Goal: Navigation & Orientation: Find specific page/section

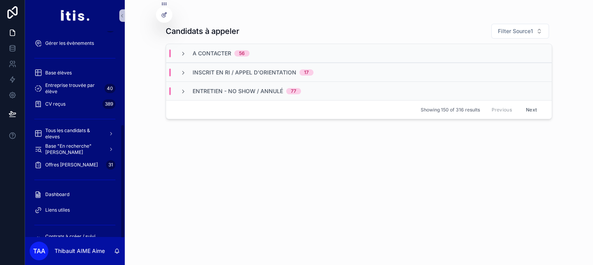
scroll to position [167, 0]
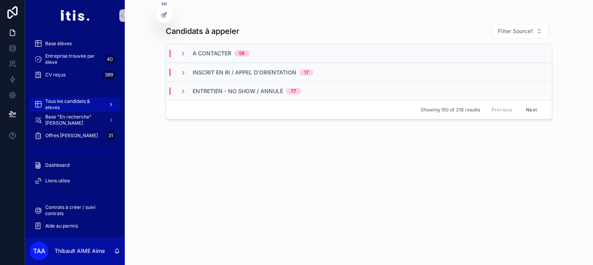
click at [77, 106] on span "Tous les candidats & eleves" at bounding box center [73, 104] width 57 height 12
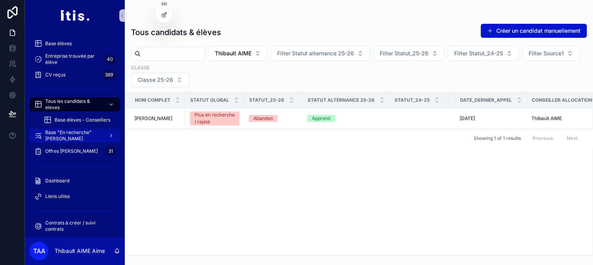
click at [85, 130] on span "Base "En recherche" [PERSON_NAME]" at bounding box center [73, 135] width 57 height 12
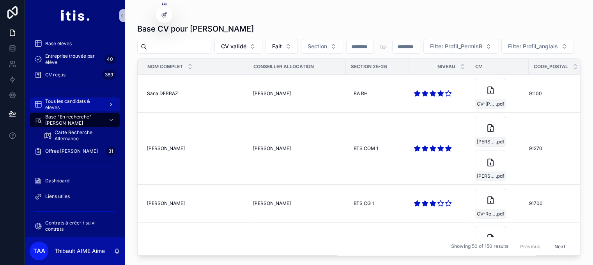
drag, startPoint x: 73, startPoint y: 99, endPoint x: 75, endPoint y: 106, distance: 6.5
click at [74, 100] on span "Tous les candidats & eleves" at bounding box center [73, 104] width 57 height 12
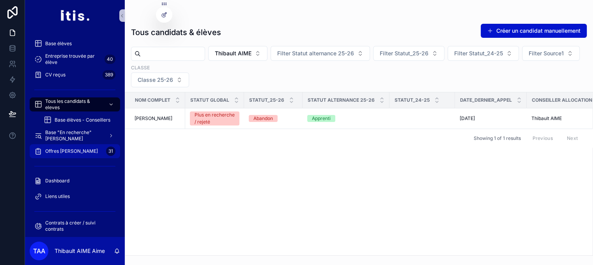
click at [72, 153] on span "Offres [PERSON_NAME]" at bounding box center [71, 151] width 53 height 6
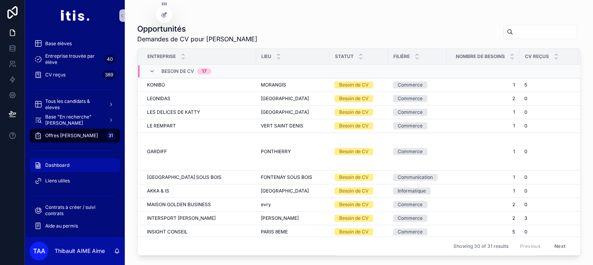
click at [67, 161] on div "Dashboard" at bounding box center [74, 165] width 81 height 12
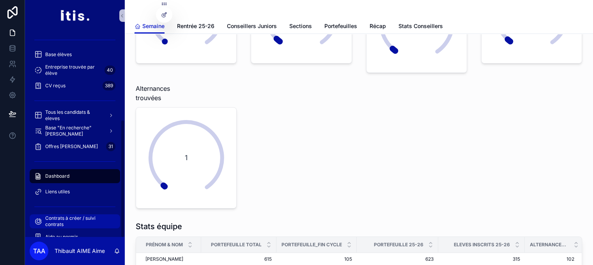
scroll to position [167, 0]
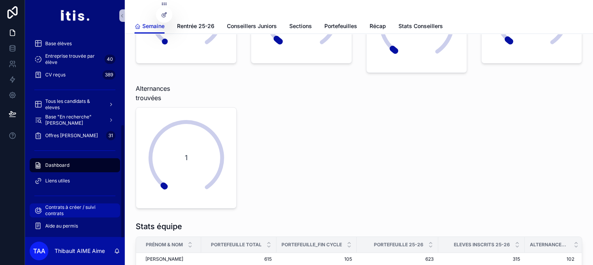
click at [69, 209] on span "Contrats à créer / suivi contrats" at bounding box center [78, 210] width 67 height 12
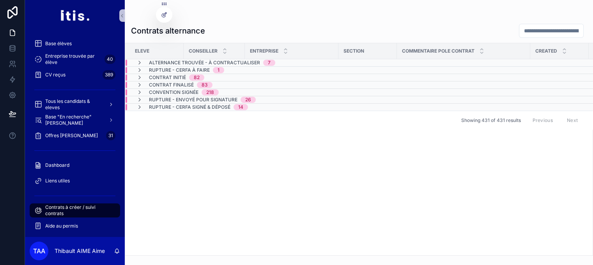
click at [227, 62] on span "Alternance trouvée - à contractualiser" at bounding box center [204, 63] width 111 height 6
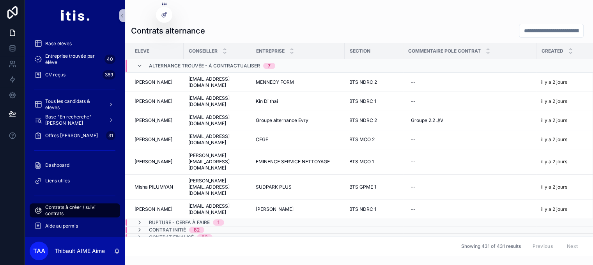
click at [222, 68] on span "Alternance trouvée - à contractualiser" at bounding box center [204, 66] width 111 height 6
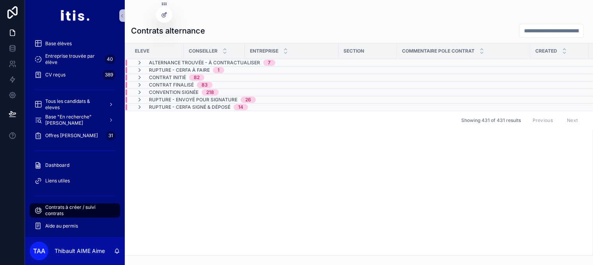
click at [215, 67] on span "1" at bounding box center [218, 70] width 11 height 6
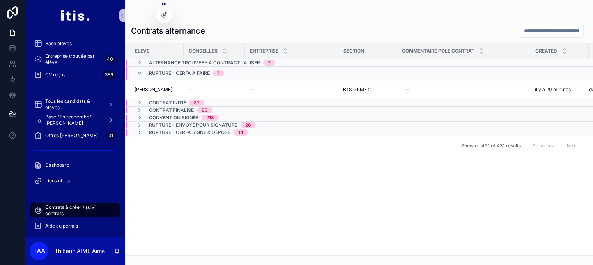
click at [213, 71] on span "1" at bounding box center [218, 73] width 11 height 6
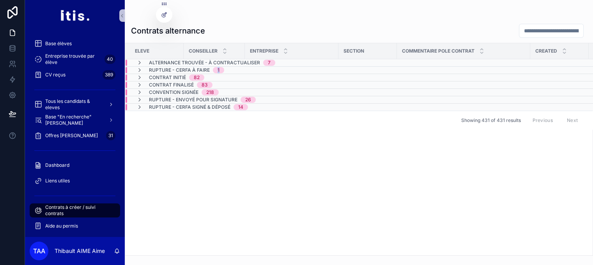
click at [213, 71] on span "1" at bounding box center [218, 70] width 11 height 6
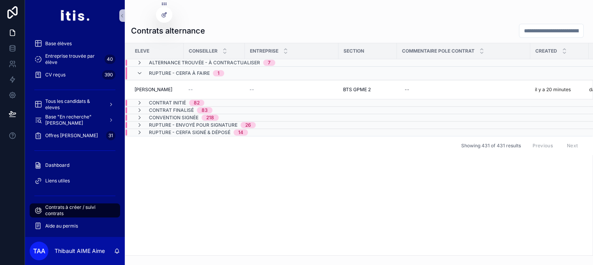
click at [192, 72] on span "Rupture - CERFA à faire" at bounding box center [179, 73] width 61 height 6
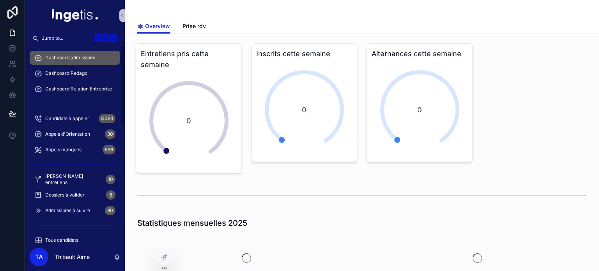
click at [74, 196] on span "Dossiers à valider" at bounding box center [64, 195] width 39 height 6
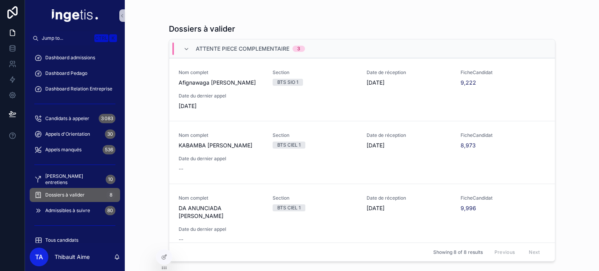
click at [254, 53] on div "Attente piece complementaire 3" at bounding box center [250, 48] width 109 height 12
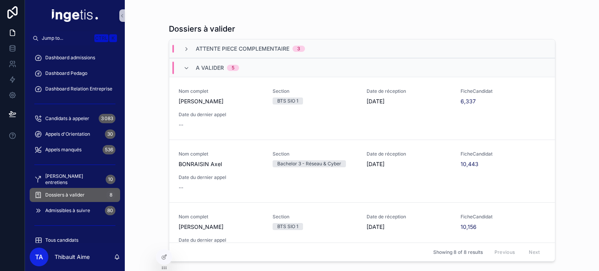
click at [253, 67] on div "A valider 5" at bounding box center [361, 67] width 385 height 19
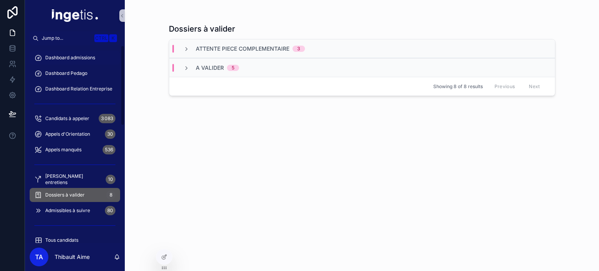
click at [71, 55] on span "Dashboard admissions" at bounding box center [70, 58] width 50 height 6
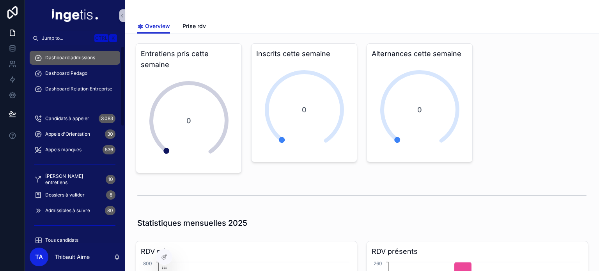
scroll to position [117, 0]
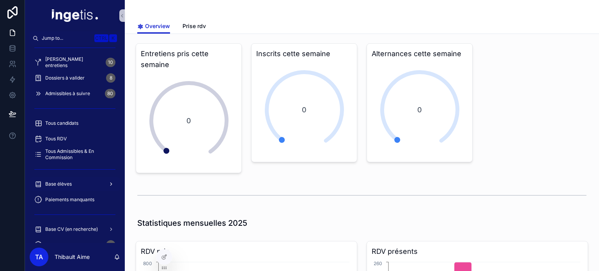
click at [74, 180] on div "Base élèves" at bounding box center [74, 184] width 81 height 12
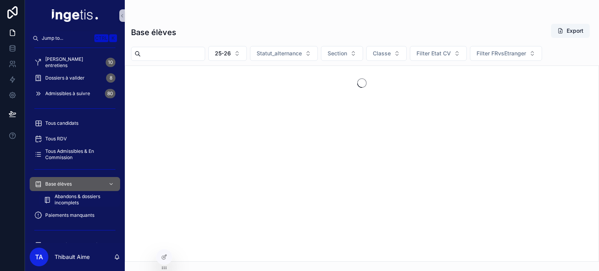
click at [80, 196] on span "Abandons & dossiers incomplets" at bounding box center [84, 199] width 58 height 12
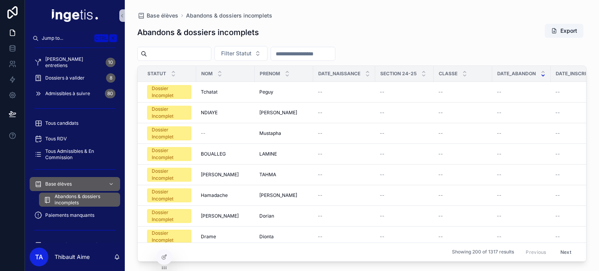
click at [541, 73] on div "scrollable content" at bounding box center [542, 73] width 5 height 9
click at [541, 76] on icon "scrollable content" at bounding box center [542, 75] width 5 height 5
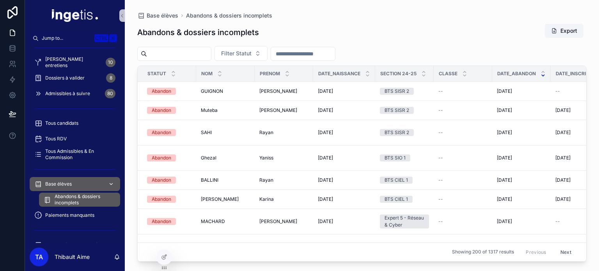
click at [77, 182] on div "Base élèves" at bounding box center [74, 184] width 81 height 12
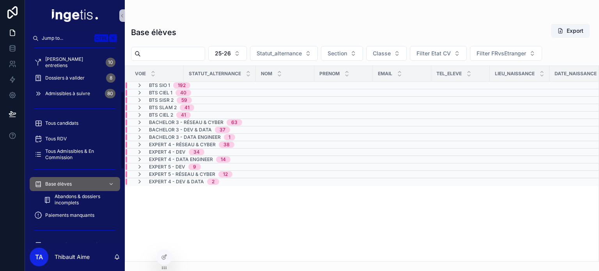
click at [164, 85] on span "BTS SIO 1" at bounding box center [159, 85] width 21 height 6
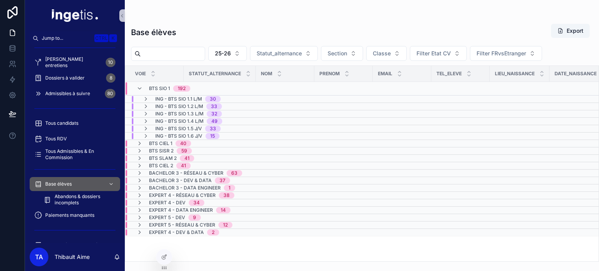
click at [166, 107] on span "ING - BTS SIO 1.2 L/M" at bounding box center [179, 106] width 48 height 6
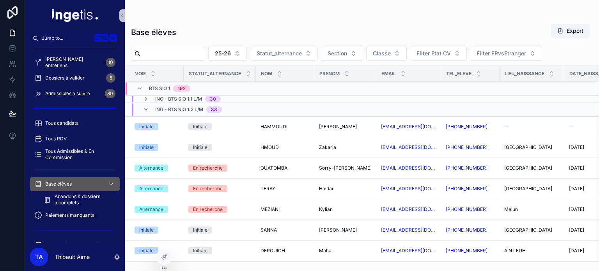
click at [173, 109] on span "ING - BTS SIO 1.2 L/M" at bounding box center [179, 109] width 48 height 6
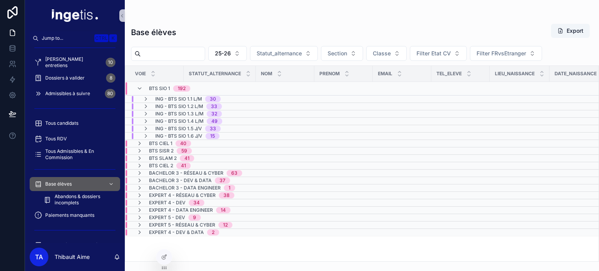
click at [169, 141] on span "BTS CIEL 1" at bounding box center [160, 143] width 23 height 6
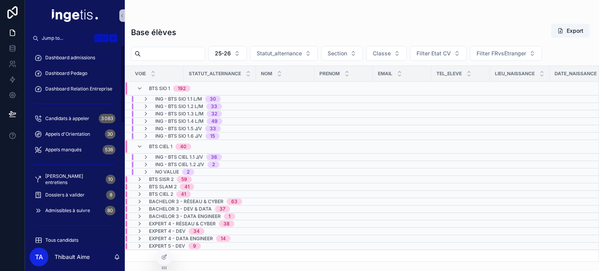
click at [85, 62] on div "Dashboard admissions" at bounding box center [74, 57] width 81 height 12
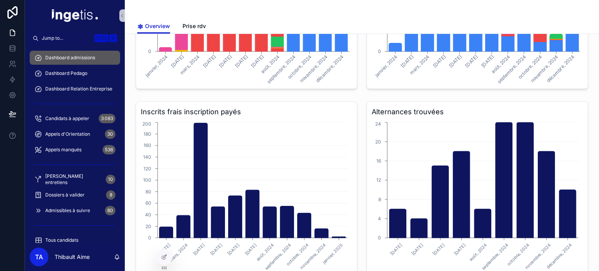
scroll to position [790, 0]
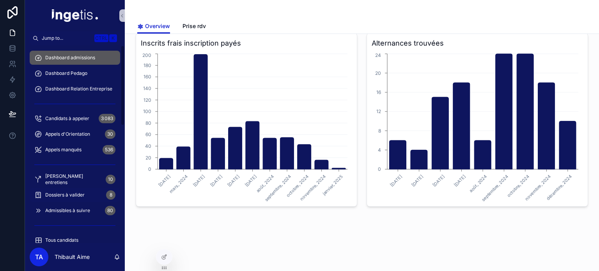
click at [72, 193] on span "Dossiers à valider" at bounding box center [64, 195] width 39 height 6
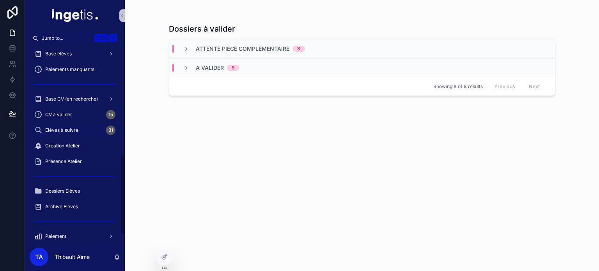
scroll to position [195, 0]
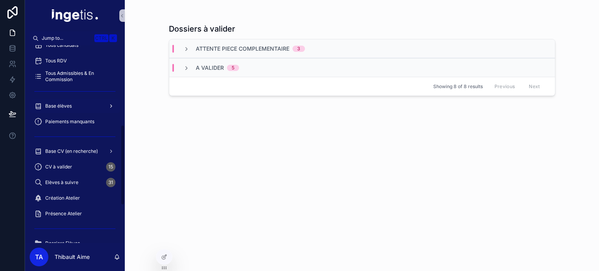
click at [74, 107] on div "Base élèves" at bounding box center [74, 106] width 81 height 12
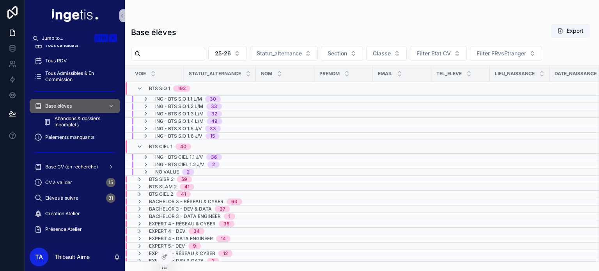
click at [163, 85] on span "BTS SIO 1" at bounding box center [159, 88] width 21 height 6
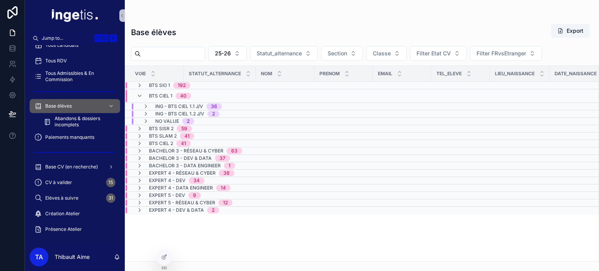
click at [162, 93] on span "BTS CIEL 1" at bounding box center [160, 96] width 23 height 6
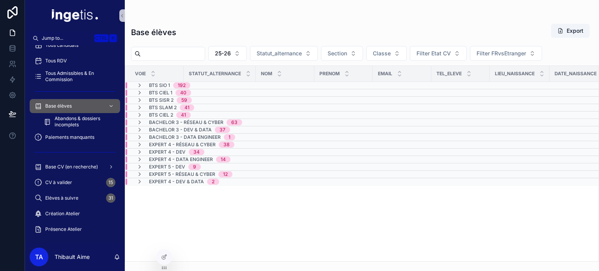
click at [158, 99] on span "BTS SISR 2" at bounding box center [161, 100] width 25 height 6
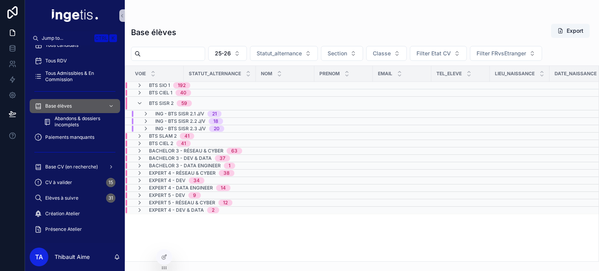
click at [158, 103] on span "BTS SISR 2" at bounding box center [161, 103] width 25 height 6
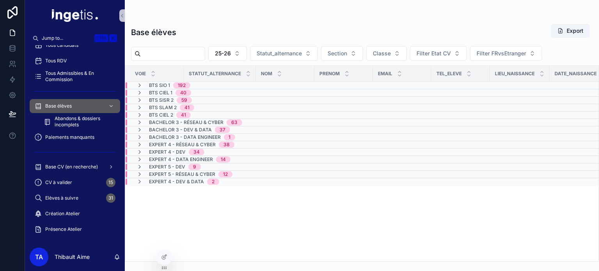
click at [159, 108] on span "BTS SLAM 2" at bounding box center [163, 107] width 28 height 6
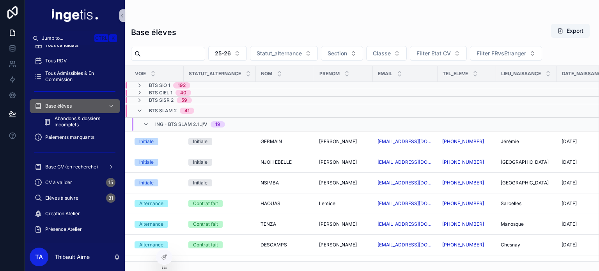
click at [168, 121] on span "ING - BTS SLAM 2.1 J/V" at bounding box center [181, 124] width 52 height 6
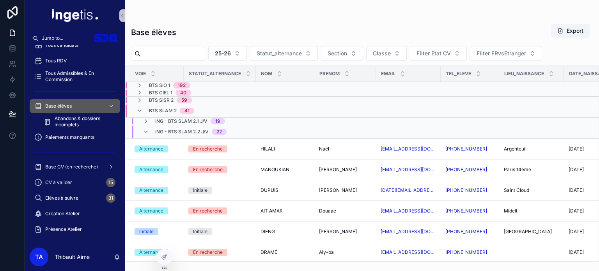
click at [168, 129] on span "ING - BTS SLAM 2.2 J/V" at bounding box center [181, 132] width 53 height 6
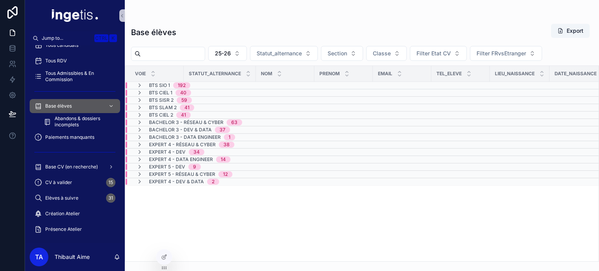
click at [153, 97] on span "BTS SISR 2" at bounding box center [161, 100] width 25 height 6
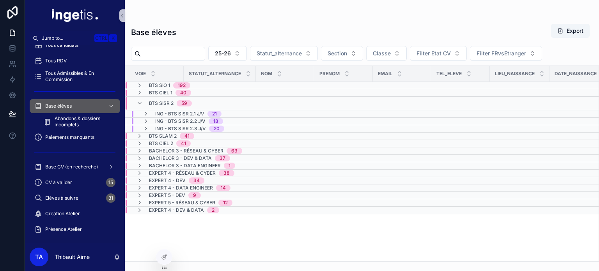
click at [154, 101] on span "BTS SISR 2" at bounding box center [161, 103] width 25 height 6
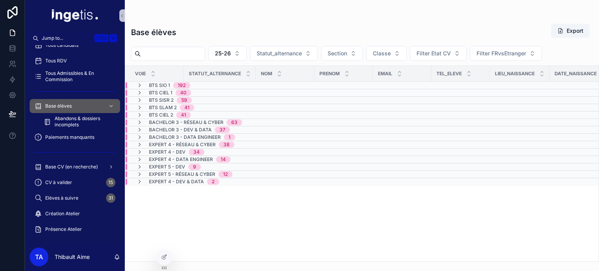
click at [149, 116] on span "BTS CIEL 2" at bounding box center [161, 115] width 24 height 6
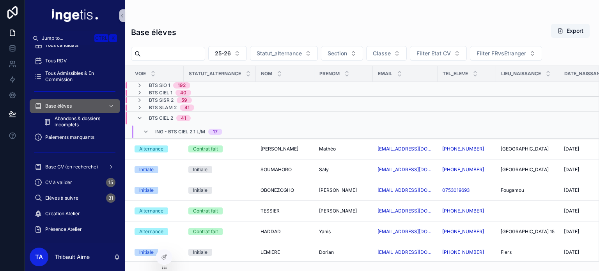
click at [165, 131] on span "ING - BTS CIEL 2.1 L/M" at bounding box center [180, 132] width 50 height 6
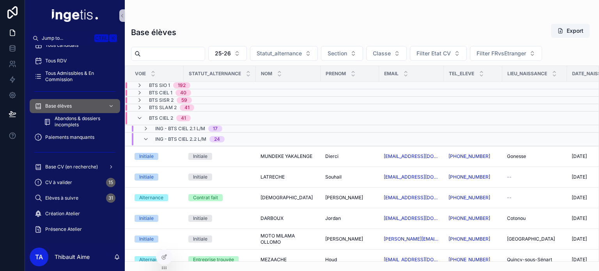
click at [165, 136] on span "ING - BTS CIEL 2.2 L/M" at bounding box center [180, 139] width 51 height 6
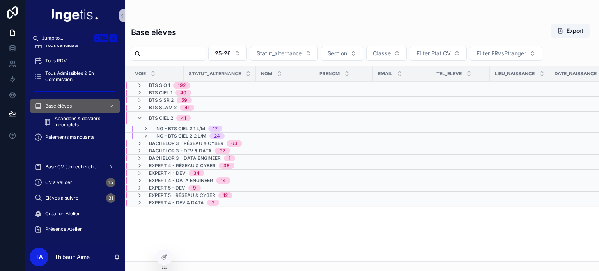
click at [162, 118] on span "BTS CIEL 2" at bounding box center [161, 118] width 24 height 6
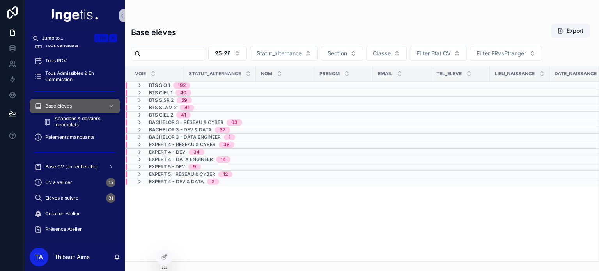
click at [162, 122] on span "Bachelor 3 - Réseau & Cyber" at bounding box center [186, 122] width 74 height 6
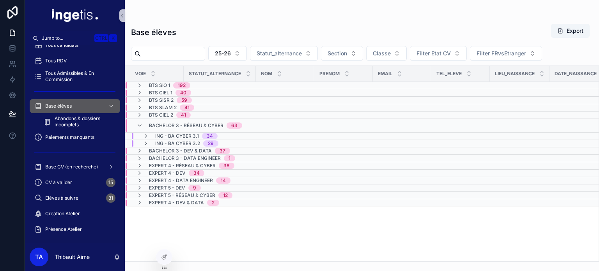
click at [162, 124] on span "Bachelor 3 - Réseau & Cyber" at bounding box center [186, 125] width 74 height 6
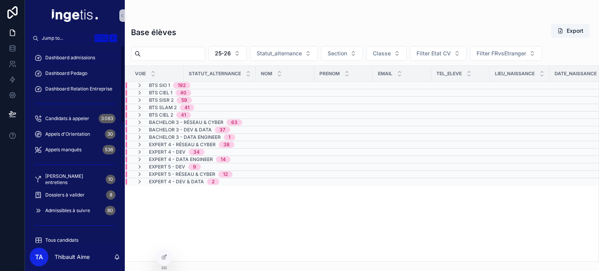
click at [69, 62] on div "Dashboard admissions" at bounding box center [74, 57] width 81 height 12
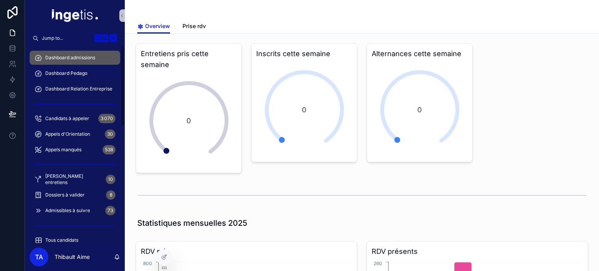
click at [80, 75] on span "Dashboard Pedago" at bounding box center [66, 73] width 42 height 6
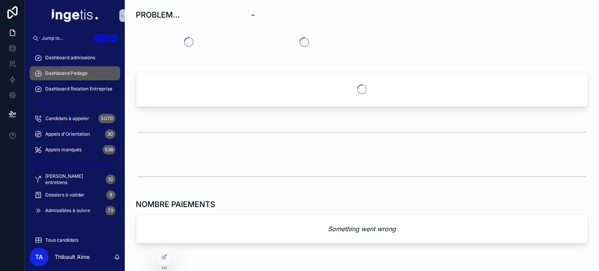
click at [83, 59] on span "Dashboard admissions" at bounding box center [70, 58] width 50 height 6
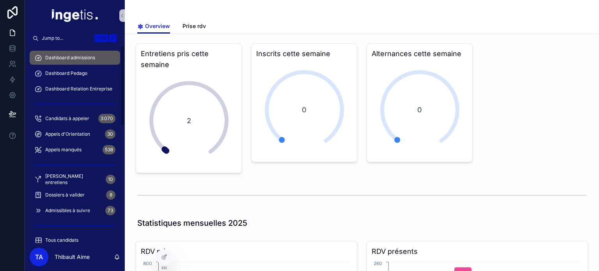
click at [65, 74] on span "Dashboard Pedago" at bounding box center [66, 73] width 42 height 6
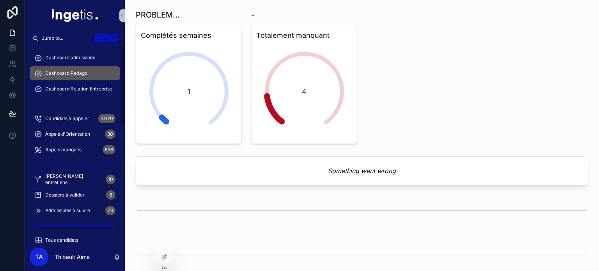
click at [74, 88] on span "Dashboard Relation Entreprise" at bounding box center [78, 89] width 67 height 6
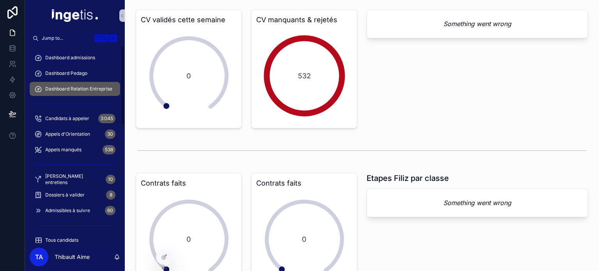
click at [67, 57] on span "Dashboard admissions" at bounding box center [70, 58] width 50 height 6
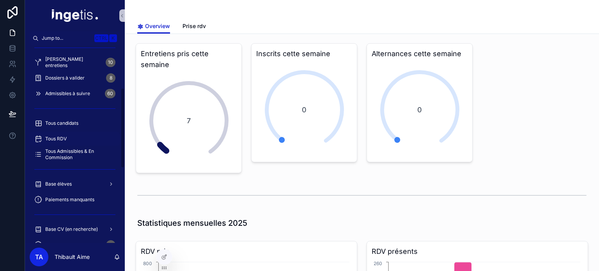
scroll to position [39, 0]
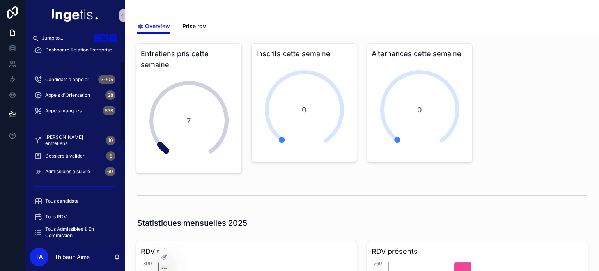
click at [86, 149] on link "Dossiers à valider 8" at bounding box center [75, 156] width 90 height 14
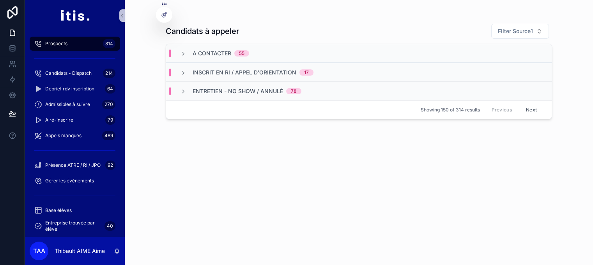
click at [335, 11] on div "Candidats à appeler Filter Source1 A contacter 55 Inscrit en RI / appel d'orien…" at bounding box center [358, 128] width 399 height 256
drag, startPoint x: 317, startPoint y: 2, endPoint x: 441, endPoint y: 19, distance: 125.6
click at [441, 19] on div "Candidats à appeler Filter Source1 A contacter 54 Inscrit en RI / appel d'orien…" at bounding box center [359, 137] width 386 height 237
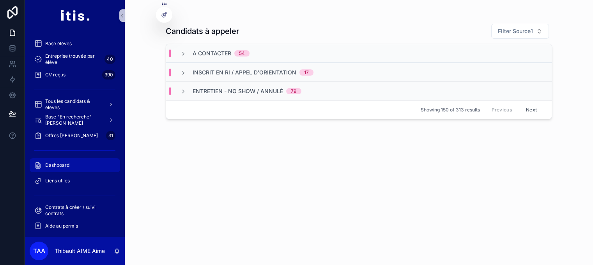
click at [84, 166] on div "Dashboard" at bounding box center [74, 165] width 81 height 12
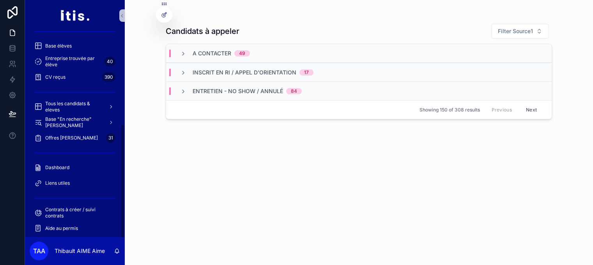
scroll to position [167, 0]
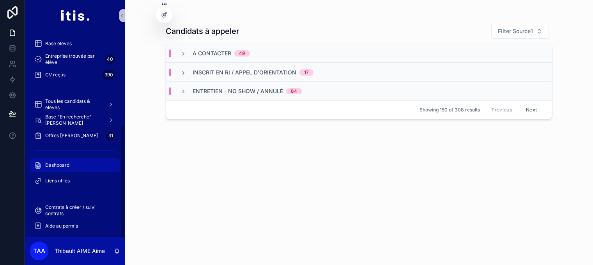
click at [77, 166] on div "Dashboard" at bounding box center [74, 165] width 81 height 12
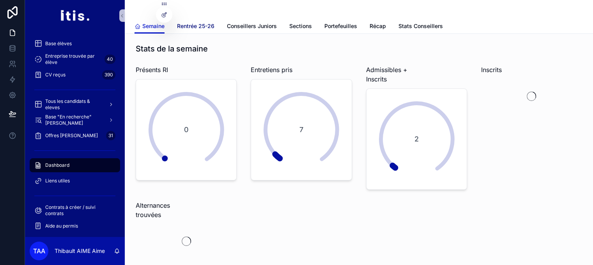
click at [203, 25] on span "Rentrée 25-26" at bounding box center [195, 26] width 37 height 8
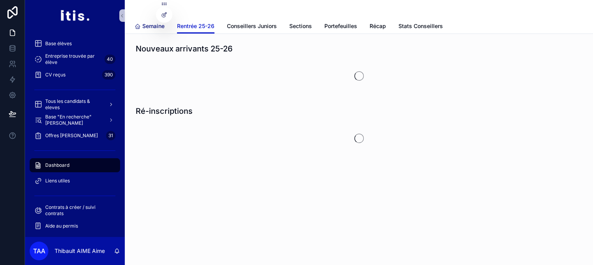
click at [160, 27] on span "Semaine" at bounding box center [153, 26] width 22 height 8
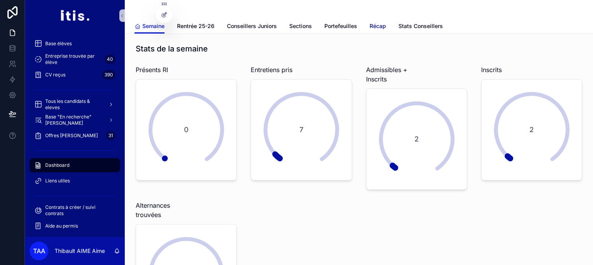
click at [379, 27] on span "Récap" at bounding box center [378, 26] width 16 height 8
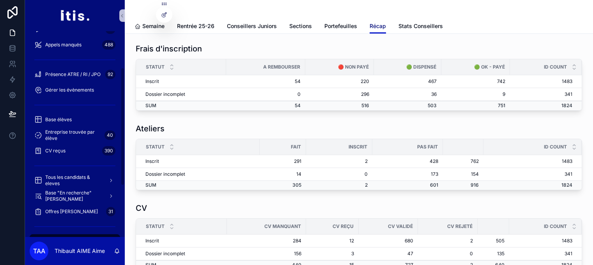
scroll to position [167, 0]
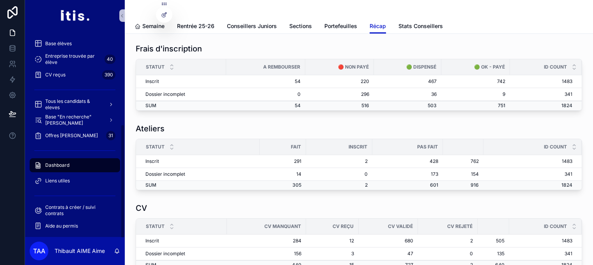
click at [76, 166] on div "Dashboard" at bounding box center [74, 165] width 81 height 12
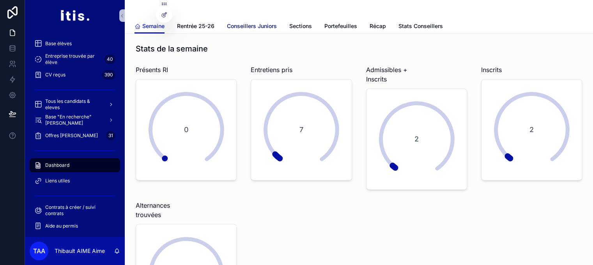
click at [258, 26] on span "Conseillers Juniors" at bounding box center [252, 26] width 50 height 8
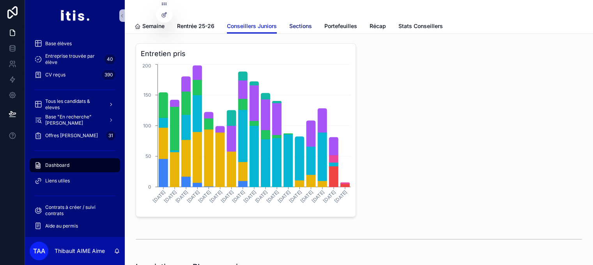
click at [295, 28] on span "Sections" at bounding box center [300, 26] width 23 height 8
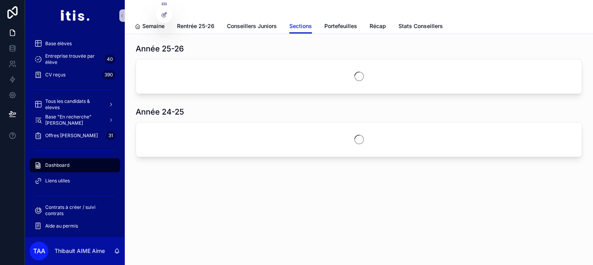
click at [140, 46] on h1 "Année 25-26" at bounding box center [160, 48] width 48 height 11
drag, startPoint x: 140, startPoint y: 46, endPoint x: 258, endPoint y: 46, distance: 118.5
click at [258, 46] on div "Année 25-26" at bounding box center [359, 48] width 446 height 11
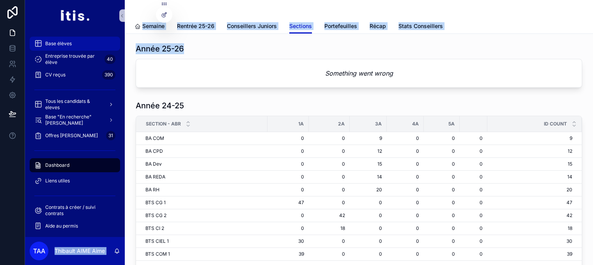
drag, startPoint x: 258, startPoint y: 46, endPoint x: 110, endPoint y: 47, distance: 148.9
click at [110, 47] on div "Prospects 307 Candidats - Dispatch 214 Debrief rdv inscription 64 Admissibles à…" at bounding box center [309, 132] width 568 height 265
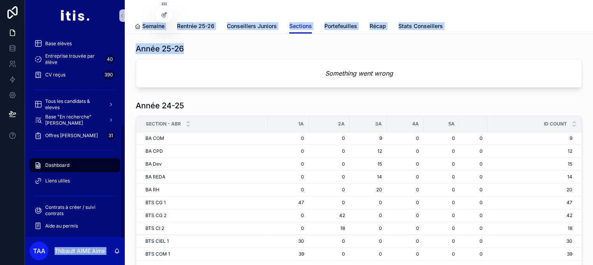
click at [163, 46] on h1 "Année 25-26" at bounding box center [160, 48] width 48 height 11
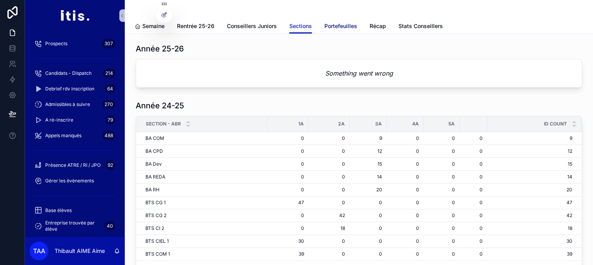
click at [340, 30] on link "Portefeuilles" at bounding box center [340, 27] width 33 height 16
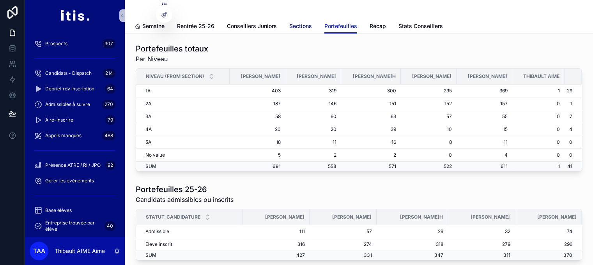
click at [303, 26] on span "Sections" at bounding box center [300, 26] width 23 height 8
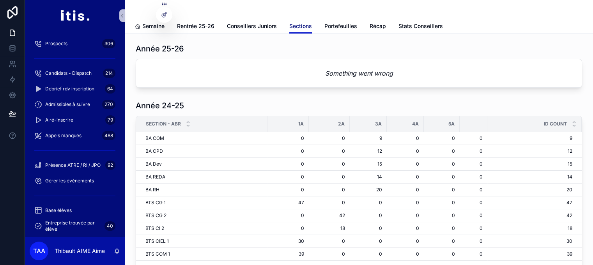
click at [303, 29] on span "Sections" at bounding box center [300, 26] width 23 height 8
click at [308, 23] on span "Sections" at bounding box center [300, 26] width 23 height 8
click at [332, 23] on span "Portefeuilles" at bounding box center [340, 26] width 33 height 8
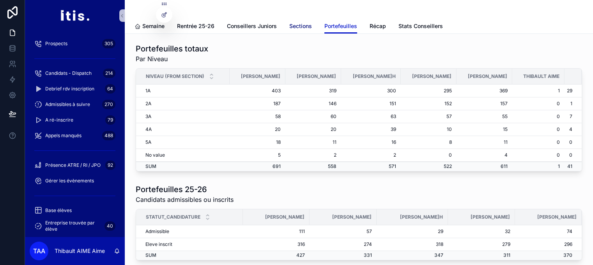
click at [301, 22] on span "Sections" at bounding box center [300, 26] width 23 height 8
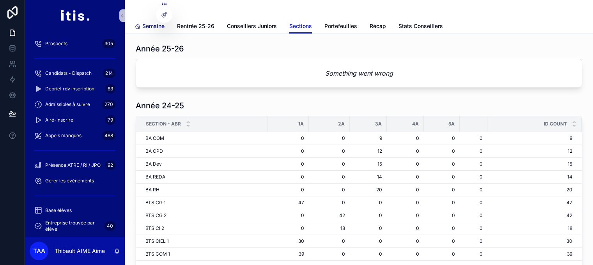
click at [145, 30] on link "Semaine" at bounding box center [149, 27] width 30 height 16
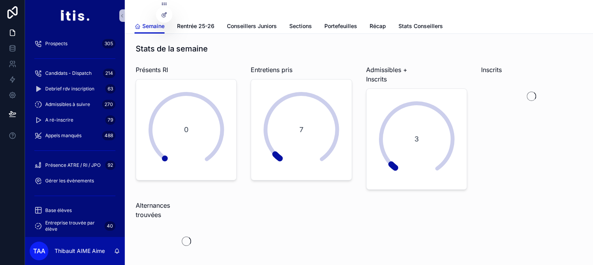
click at [143, 50] on h1 "Stats de la semaine" at bounding box center [172, 48] width 72 height 11
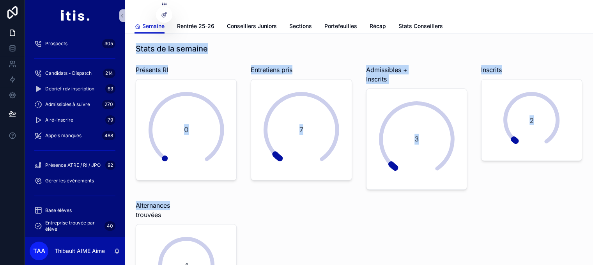
drag, startPoint x: 143, startPoint y: 50, endPoint x: 466, endPoint y: 189, distance: 351.4
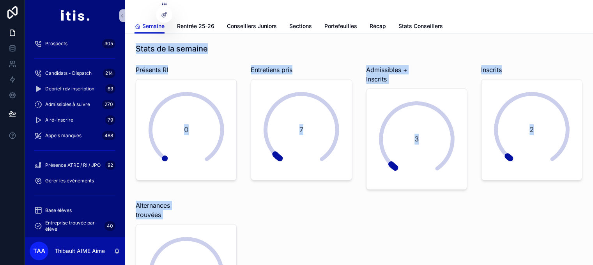
click at [342, 64] on div "Entretiens pris 7" at bounding box center [301, 127] width 110 height 131
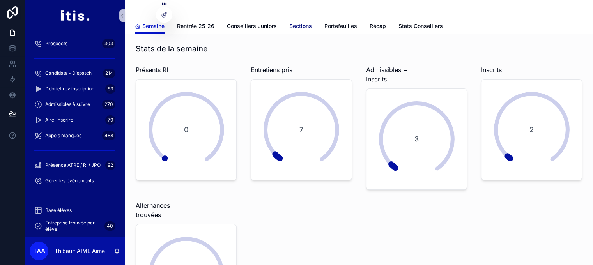
click at [295, 25] on span "Sections" at bounding box center [300, 26] width 23 height 8
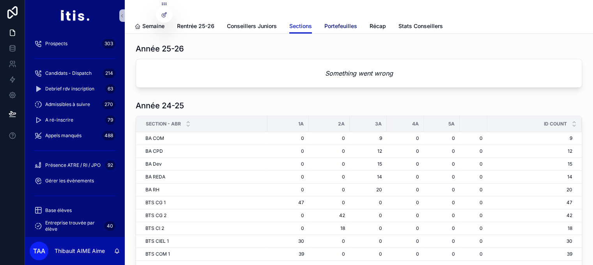
click at [345, 20] on link "Portefeuilles" at bounding box center [340, 27] width 33 height 16
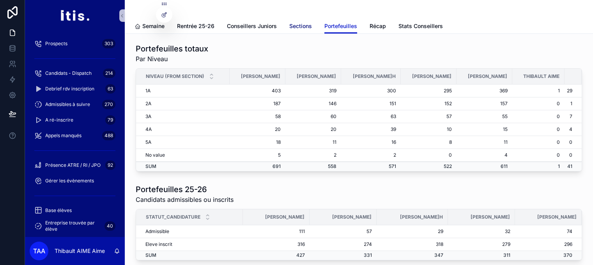
click at [302, 25] on span "Sections" at bounding box center [300, 26] width 23 height 8
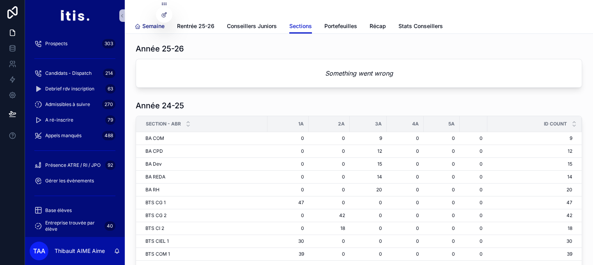
click at [156, 28] on span "Semaine" at bounding box center [153, 26] width 22 height 8
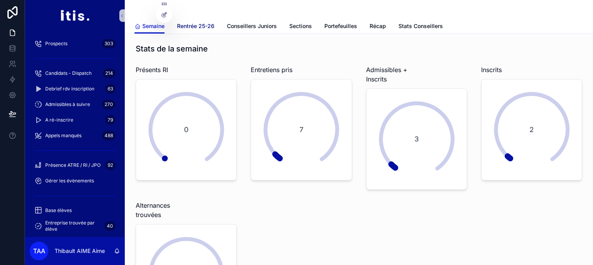
click at [198, 24] on span "Rentrée 25-26" at bounding box center [195, 26] width 37 height 8
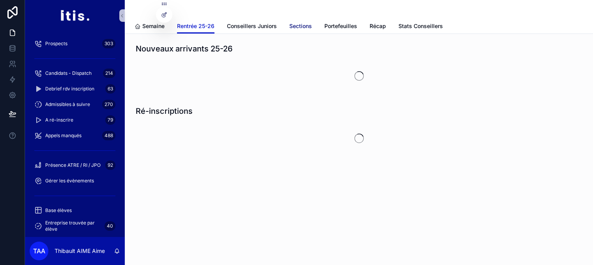
click at [301, 27] on span "Sections" at bounding box center [300, 26] width 23 height 8
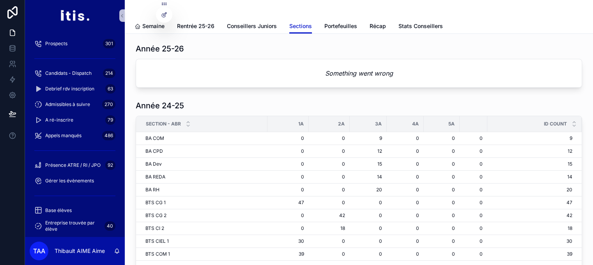
click at [172, 25] on div "Semaine Rentrée 25-26 Conseillers Juniors Sections Portefeuilles Récap Stats Co…" at bounding box center [358, 26] width 449 height 15
click at [142, 31] on link "Semaine" at bounding box center [149, 27] width 30 height 16
click at [159, 28] on span "Semaine" at bounding box center [153, 26] width 22 height 8
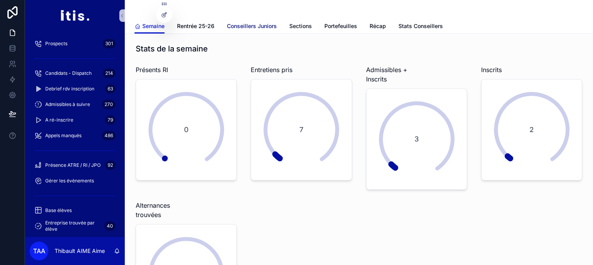
click at [260, 28] on span "Conseillers Juniors" at bounding box center [252, 26] width 50 height 8
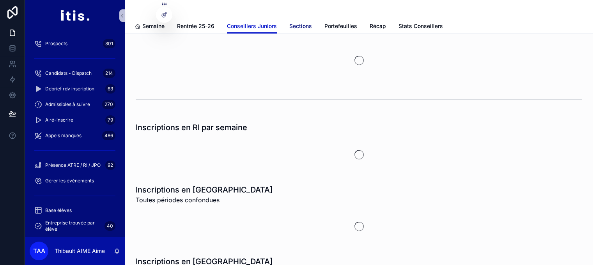
click at [304, 26] on span "Sections" at bounding box center [300, 26] width 23 height 8
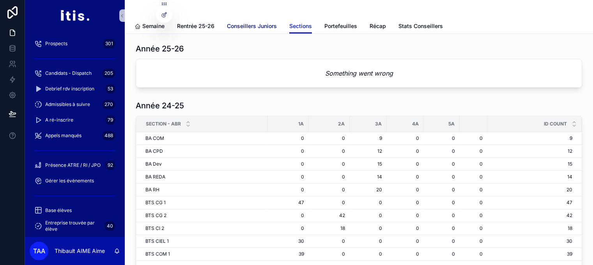
click at [262, 27] on span "Conseillers Juniors" at bounding box center [252, 26] width 50 height 8
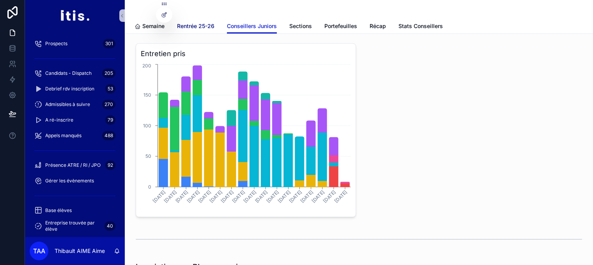
click at [199, 25] on span "Rentrée 25-26" at bounding box center [195, 26] width 37 height 8
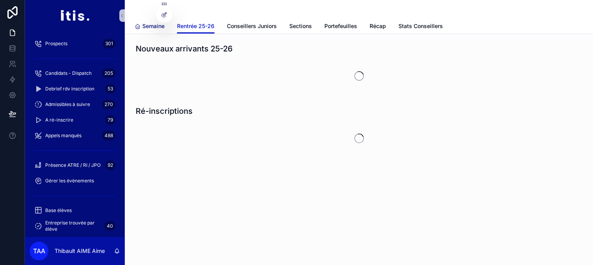
click at [156, 25] on span "Semaine" at bounding box center [153, 26] width 22 height 8
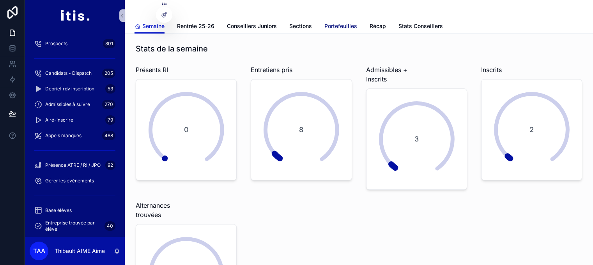
click at [327, 28] on span "Portefeuilles" at bounding box center [340, 26] width 33 height 8
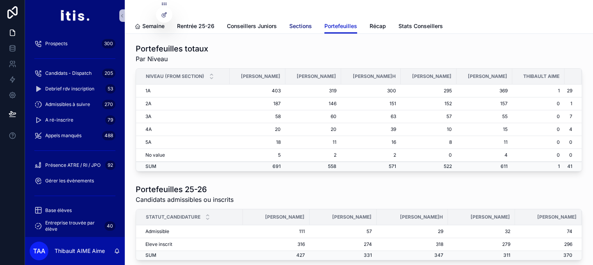
click at [302, 28] on span "Sections" at bounding box center [300, 26] width 23 height 8
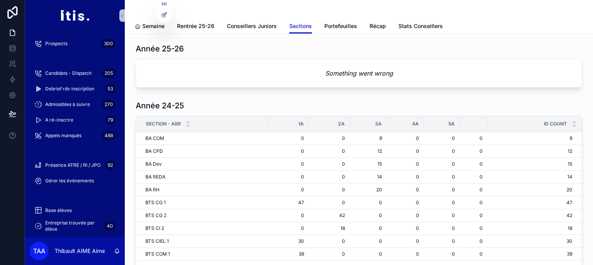
click at [360, 79] on div "Something went wrong" at bounding box center [359, 73] width 446 height 28
drag, startPoint x: 360, startPoint y: 79, endPoint x: 332, endPoint y: 46, distance: 42.8
click at [332, 46] on div "Année 25-26 Something went wrong" at bounding box center [359, 65] width 446 height 44
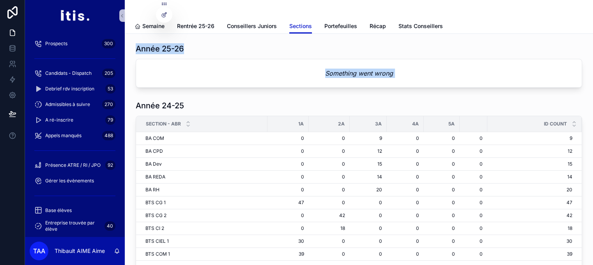
click at [332, 46] on div "Année 25-26" at bounding box center [359, 48] width 446 height 11
drag, startPoint x: 332, startPoint y: 46, endPoint x: 373, endPoint y: 106, distance: 72.3
click at [373, 106] on div "Année 25-26 Something went wrong Année 24-25 Section - abr 1A 2A 3A 4A 5A id CO…" at bounding box center [359, 201] width 468 height 334
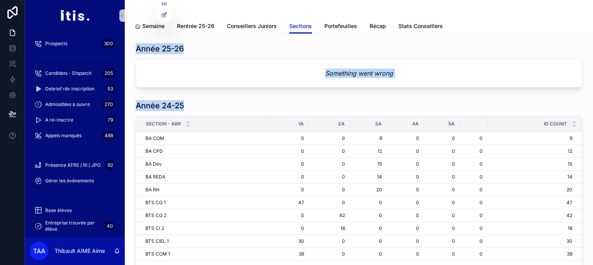
click at [373, 106] on div "Année 24-25" at bounding box center [359, 105] width 446 height 11
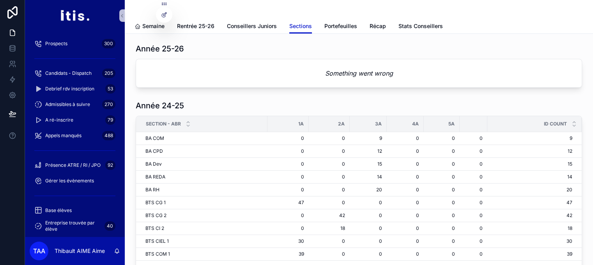
click at [373, 106] on div "Année 24-25" at bounding box center [359, 105] width 446 height 11
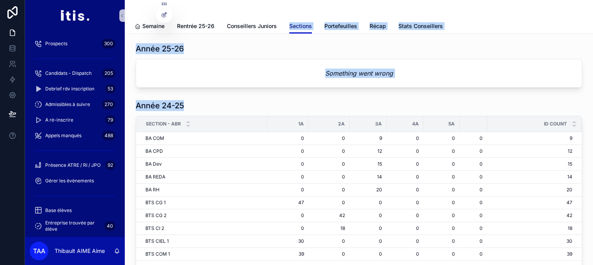
drag, startPoint x: 373, startPoint y: 106, endPoint x: 309, endPoint y: 27, distance: 101.7
click at [309, 27] on div "Sections Semaine Rentrée 25-26 Conseillers Juniors Sections Portefeuilles Récap…" at bounding box center [359, 190] width 468 height 381
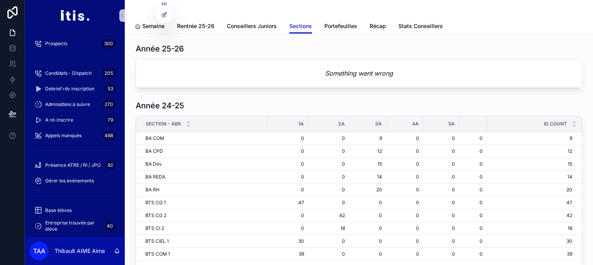
click at [201, 5] on div "scrollable content" at bounding box center [358, 9] width 449 height 19
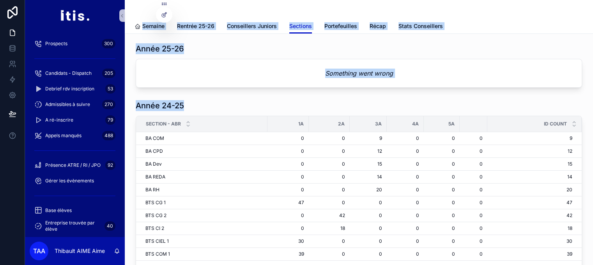
drag, startPoint x: 201, startPoint y: 5, endPoint x: 248, endPoint y: 109, distance: 114.3
click at [248, 109] on div "Sections Semaine Rentrée 25-26 Conseillers Juniors Sections Portefeuilles Récap…" at bounding box center [359, 190] width 468 height 381
click at [248, 109] on div "Année 24-25" at bounding box center [359, 105] width 446 height 11
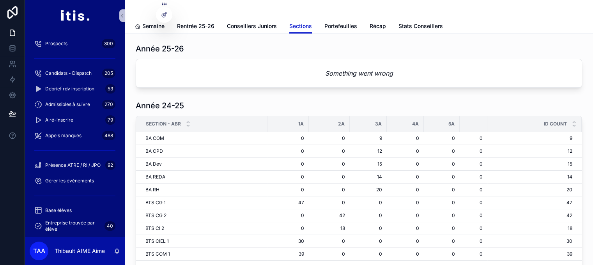
click at [248, 109] on div "Année 24-25" at bounding box center [359, 105] width 446 height 11
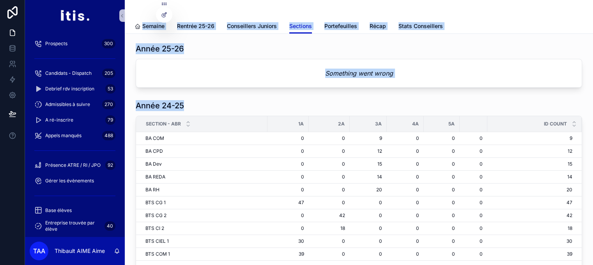
drag, startPoint x: 248, startPoint y: 109, endPoint x: 200, endPoint y: 15, distance: 105.1
click at [200, 15] on div "Sections Semaine Rentrée 25-26 Conseillers Juniors Sections Portefeuilles Récap…" at bounding box center [359, 190] width 468 height 381
click at [200, 15] on div "scrollable content" at bounding box center [358, 9] width 449 height 19
drag, startPoint x: 200, startPoint y: 15, endPoint x: 240, endPoint y: 110, distance: 103.4
click at [240, 110] on div "Sections Semaine Rentrée 25-26 Conseillers Juniors Sections Portefeuilles Récap…" at bounding box center [359, 190] width 468 height 381
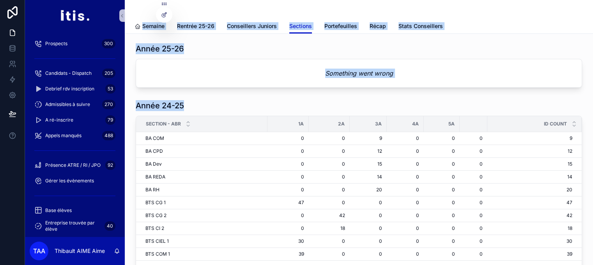
click at [240, 110] on div "Année 24-25" at bounding box center [359, 105] width 446 height 11
drag, startPoint x: 240, startPoint y: 110, endPoint x: 213, endPoint y: 9, distance: 104.6
click at [213, 9] on div "Sections Semaine Rentrée 25-26 Conseillers Juniors Sections Portefeuilles Récap…" at bounding box center [359, 190] width 468 height 381
click at [213, 9] on div "scrollable content" at bounding box center [358, 9] width 449 height 19
drag, startPoint x: 213, startPoint y: 9, endPoint x: 243, endPoint y: 104, distance: 99.4
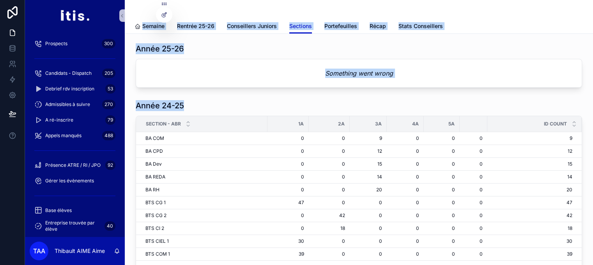
click at [243, 104] on div "Sections Semaine Rentrée 25-26 Conseillers Juniors Sections Portefeuilles Récap…" at bounding box center [359, 190] width 468 height 381
click at [243, 104] on div "Année 24-25" at bounding box center [359, 105] width 446 height 11
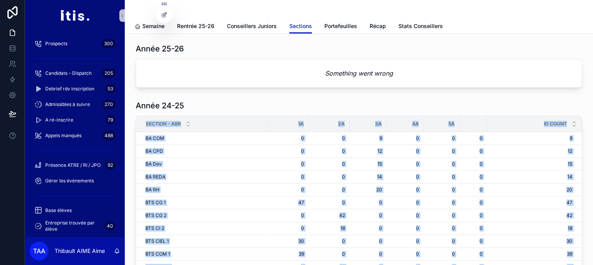
drag, startPoint x: 243, startPoint y: 104, endPoint x: 226, endPoint y: -13, distance: 118.6
click at [226, 0] on html "Prospects 300 Candidats - Dispatch 205 Debrief rdv inscription 53 Admissibles à…" at bounding box center [296, 142] width 593 height 284
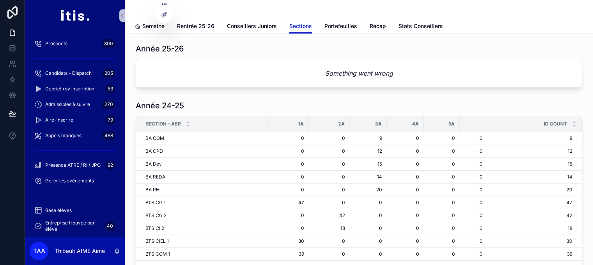
click at [220, 14] on div "scrollable content" at bounding box center [358, 9] width 449 height 19
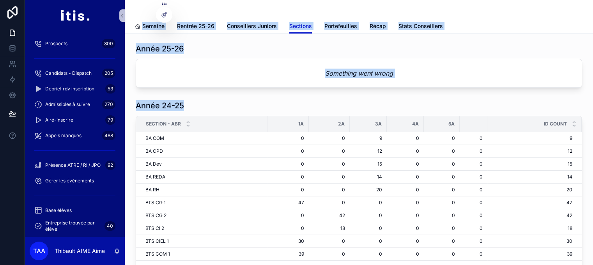
drag, startPoint x: 220, startPoint y: 14, endPoint x: 235, endPoint y: 110, distance: 97.9
click at [235, 110] on div "Sections Semaine Rentrée 25-26 Conseillers Juniors Sections Portefeuilles Récap…" at bounding box center [359, 190] width 468 height 381
click at [235, 110] on div "Année 24-25" at bounding box center [359, 105] width 446 height 11
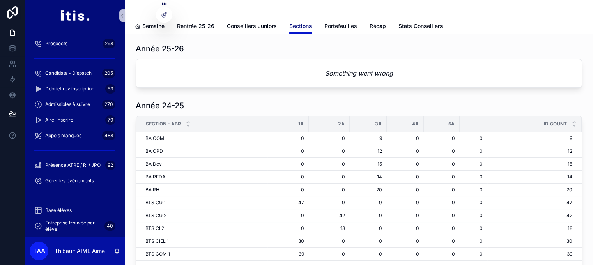
click at [294, 29] on span "Sections" at bounding box center [300, 26] width 23 height 8
click at [375, 18] on div "scrollable content" at bounding box center [358, 9] width 449 height 19
click at [373, 24] on span "Récap" at bounding box center [378, 26] width 16 height 8
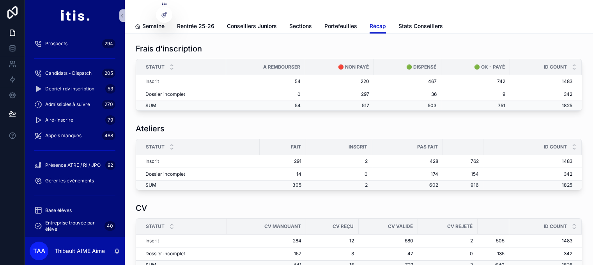
click at [562, 81] on td "1483" at bounding box center [546, 81] width 72 height 13
click at [482, 12] on div "scrollable content" at bounding box center [358, 9] width 449 height 19
click at [184, 27] on span "Rentrée 25-26" at bounding box center [195, 26] width 37 height 8
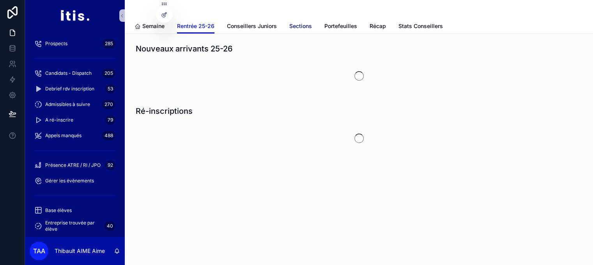
click at [299, 25] on span "Sections" at bounding box center [300, 26] width 23 height 8
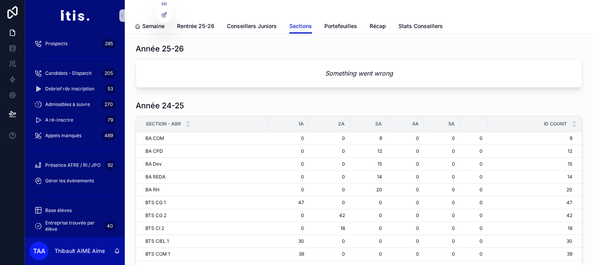
click at [369, 71] on em "Something went wrong" at bounding box center [359, 73] width 68 height 9
drag, startPoint x: 369, startPoint y: 71, endPoint x: 175, endPoint y: 39, distance: 196.7
click at [175, 39] on div "Année 25-26 Something went wrong Année 24-25 Section - abr 1A 2A 3A 4A 5A id CO…" at bounding box center [359, 201] width 468 height 334
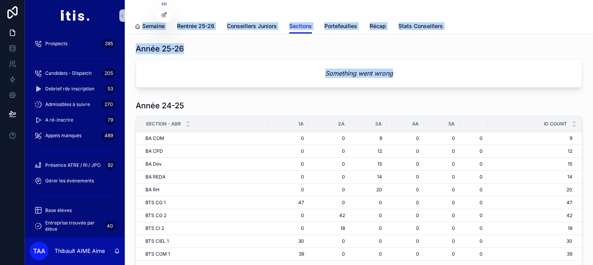
drag, startPoint x: 133, startPoint y: 15, endPoint x: 400, endPoint y: 81, distance: 275.7
click at [400, 81] on div "Sections [PERSON_NAME] 25-26 Conseillers Juniors Sections Portefeuilles Récap S…" at bounding box center [359, 190] width 468 height 381
click at [400, 81] on div "Something went wrong" at bounding box center [359, 73] width 446 height 28
drag, startPoint x: 401, startPoint y: 80, endPoint x: 159, endPoint y: 12, distance: 250.8
click at [177, 11] on div "Sections [PERSON_NAME] 25-26 Conseillers Juniors Sections Portefeuilles Récap S…" at bounding box center [359, 190] width 468 height 381
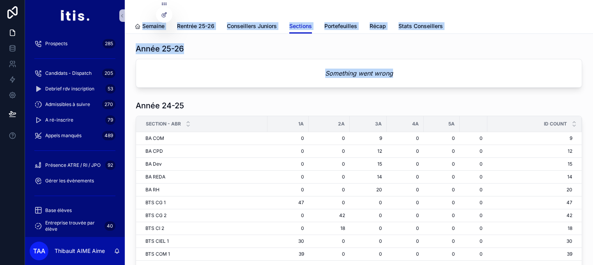
click at [139, 12] on div "scrollable content" at bounding box center [358, 9] width 449 height 19
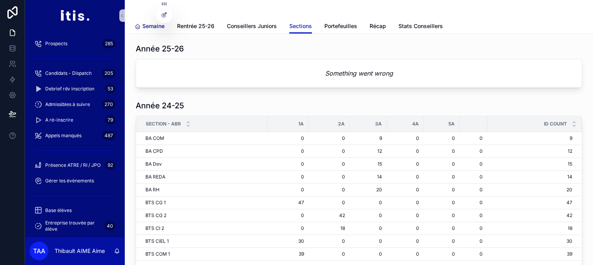
click at [147, 29] on span "Semaine" at bounding box center [153, 26] width 22 height 8
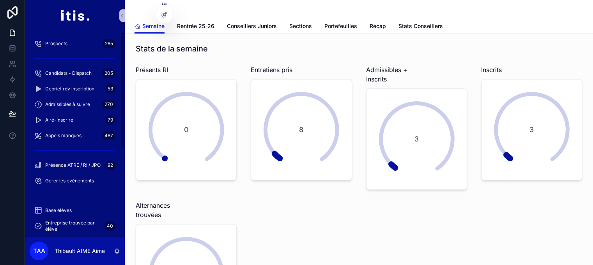
click at [201, 31] on link "Rentrée 25-26" at bounding box center [195, 27] width 37 height 16
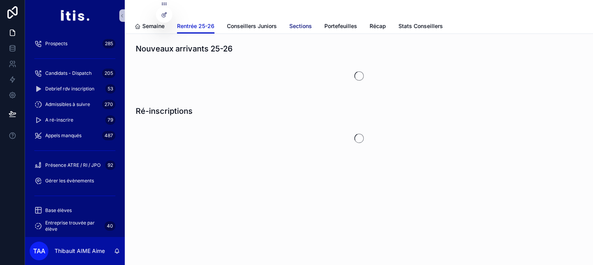
click at [302, 27] on span "Sections" at bounding box center [300, 26] width 23 height 8
